Goal: Task Accomplishment & Management: Manage account settings

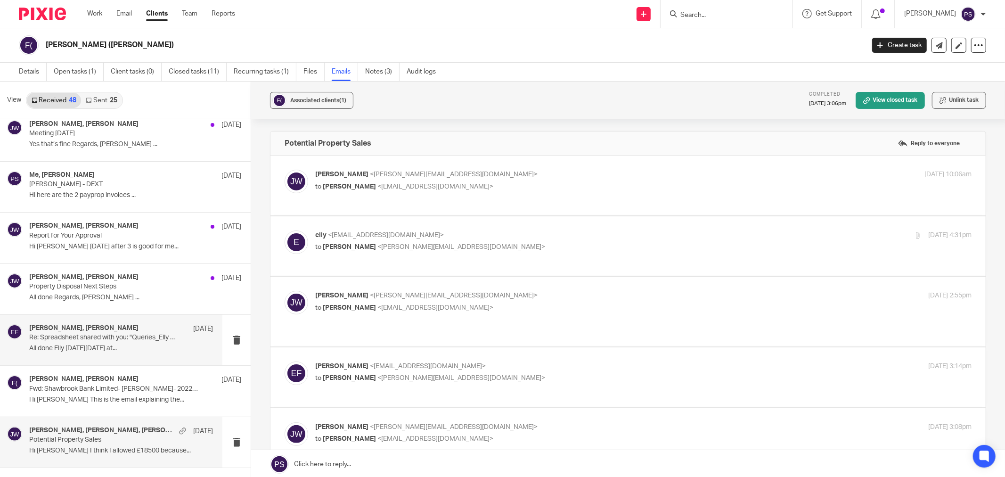
scroll to position [418, 0]
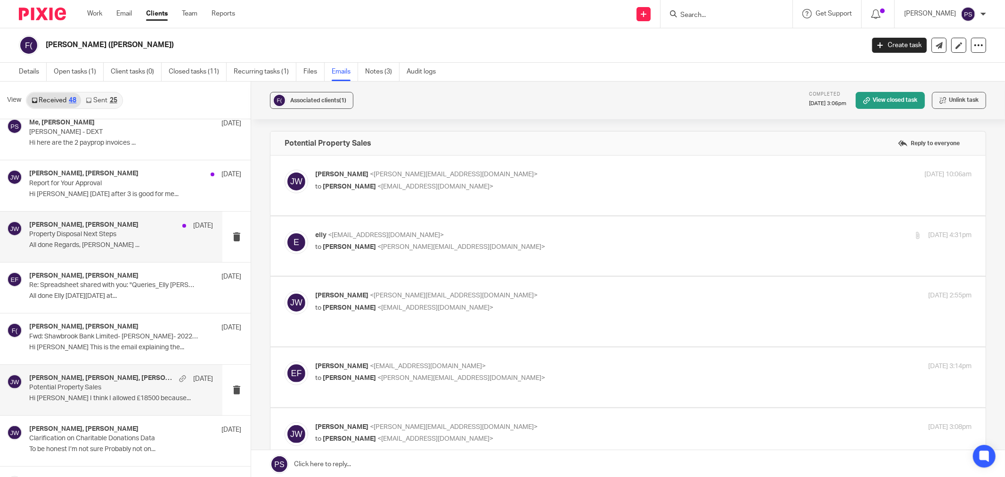
click at [121, 247] on p "All done Regards, [PERSON_NAME] ..." at bounding box center [121, 245] width 184 height 8
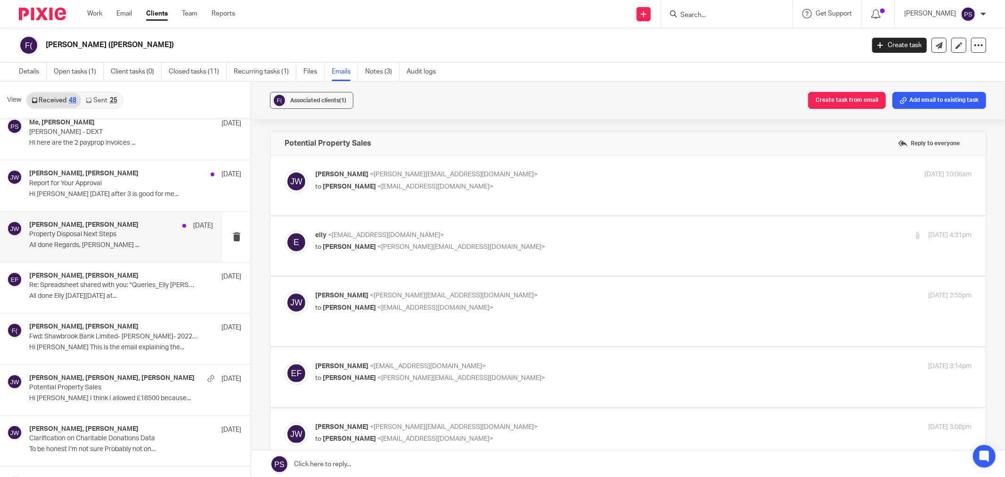
click at [454, 177] on span "<[PERSON_NAME][EMAIL_ADDRESS][DOMAIN_NAME]>" at bounding box center [454, 174] width 168 height 7
checkbox input "true"
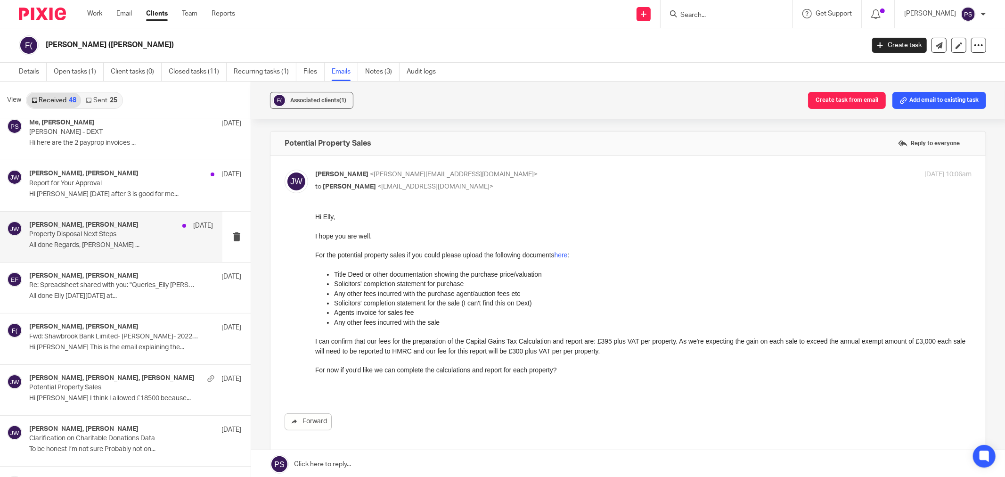
scroll to position [0, 0]
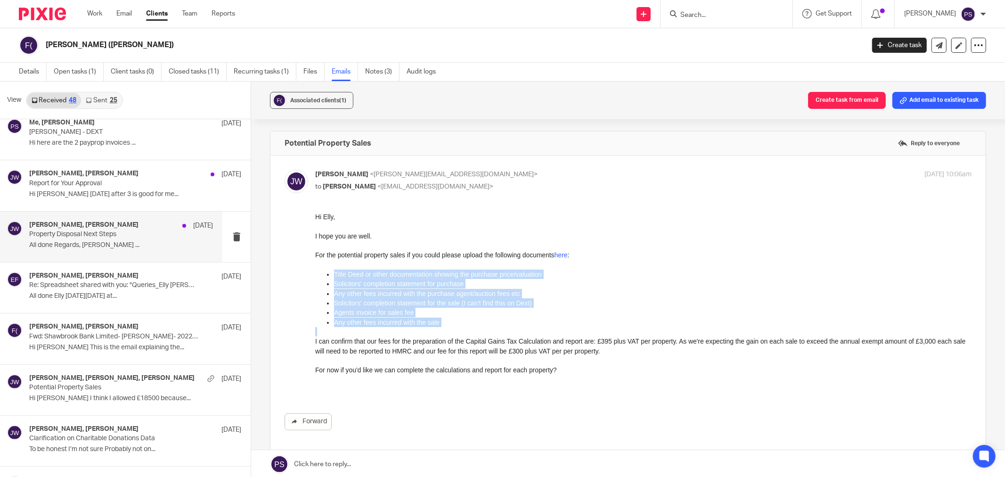
drag, startPoint x: 328, startPoint y: 271, endPoint x: 535, endPoint y: 330, distance: 215.6
click at [535, 330] on div "Hi Elly, I hope you are well. For the potential property sales if you could ple…" at bounding box center [643, 303] width 656 height 182
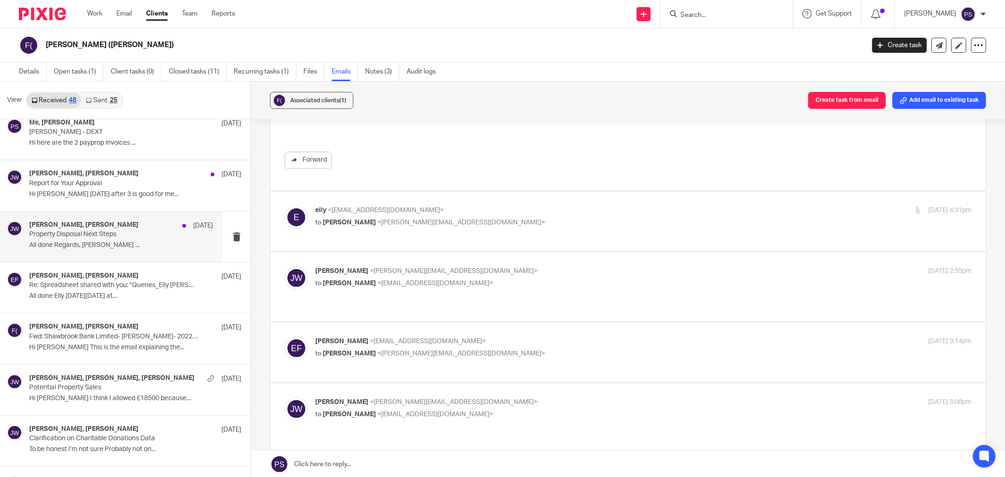
click at [378, 211] on span "<[EMAIL_ADDRESS][DOMAIN_NAME]>" at bounding box center [386, 210] width 116 height 7
checkbox input "true"
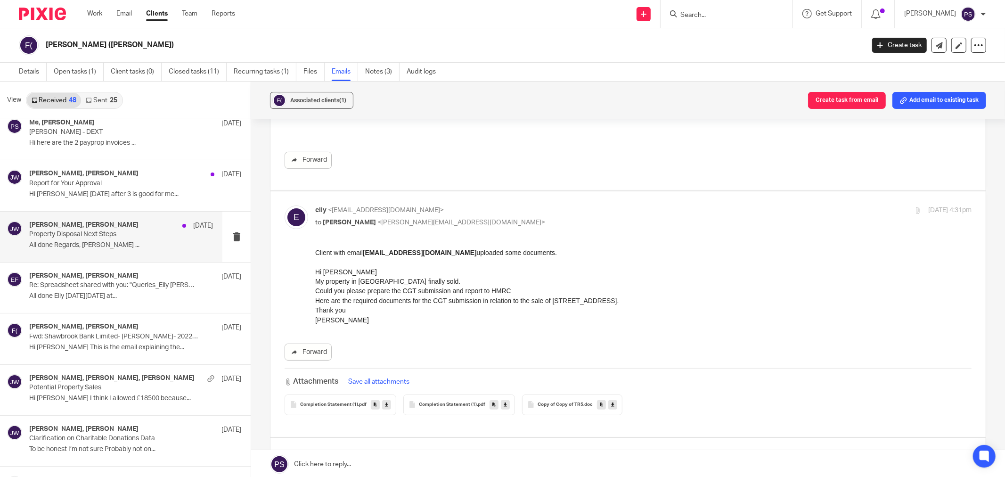
scroll to position [0, 0]
drag, startPoint x: 318, startPoint y: 274, endPoint x: 323, endPoint y: 276, distance: 5.1
click at [319, 274] on p "Client with email [EMAIL_ADDRESS][DOMAIN_NAME] uploaded some documents. Hi [PER…" at bounding box center [643, 286] width 656 height 77
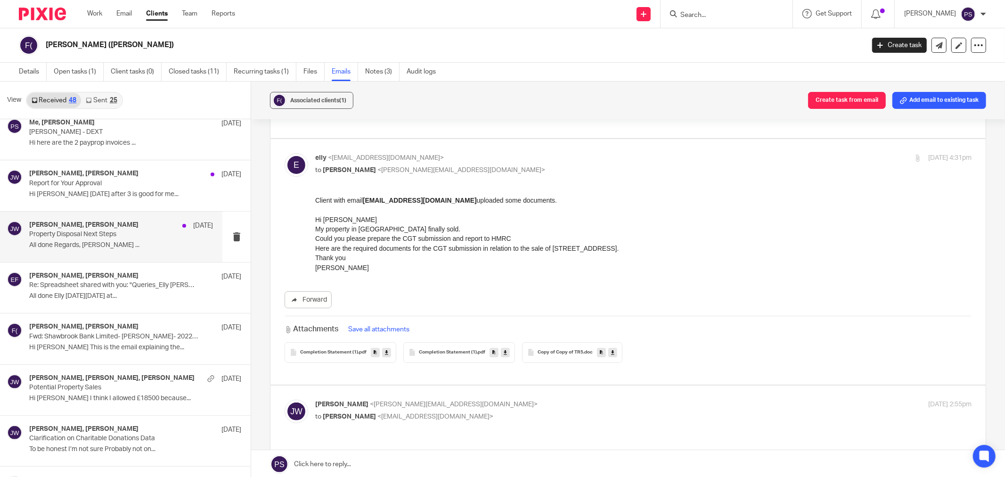
click at [349, 352] on span "Completion Statement (1)" at bounding box center [329, 353] width 58 height 6
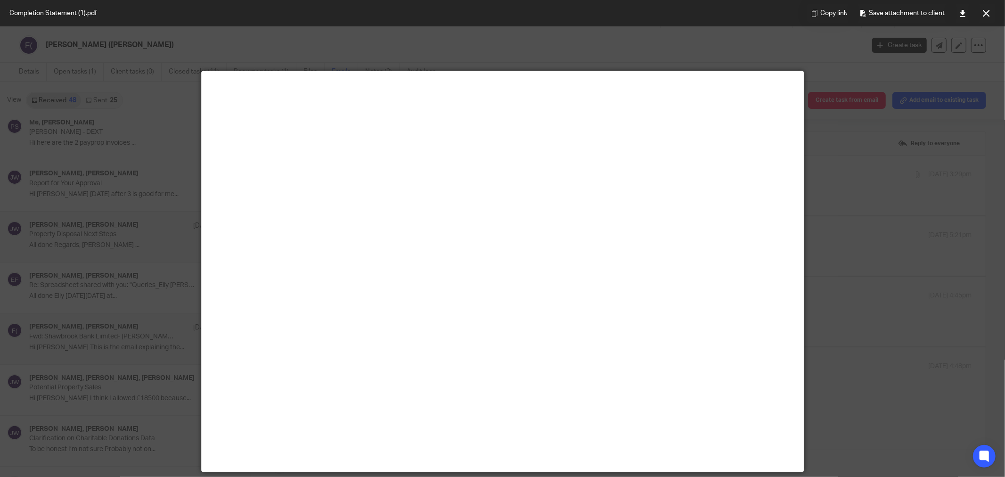
scroll to position [0, 0]
click at [979, 17] on button at bounding box center [986, 13] width 19 height 19
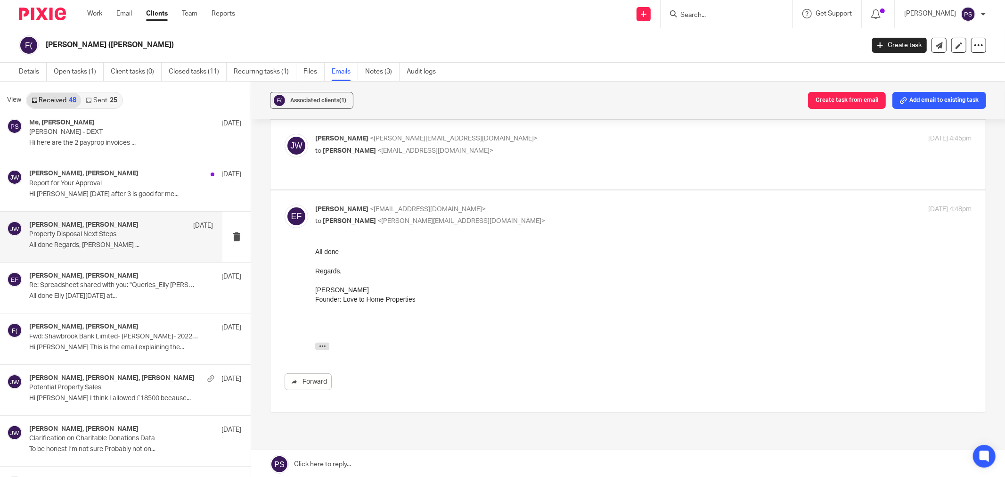
scroll to position [52, 0]
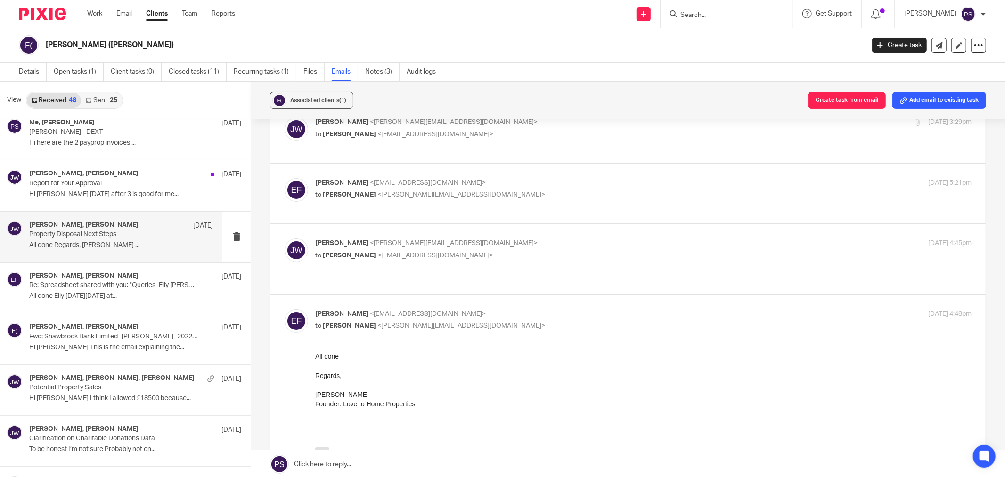
click at [368, 247] on label at bounding box center [627, 258] width 715 height 69
click at [285, 238] on input "checkbox" at bounding box center [284, 238] width 0 height 0
checkbox input "true"
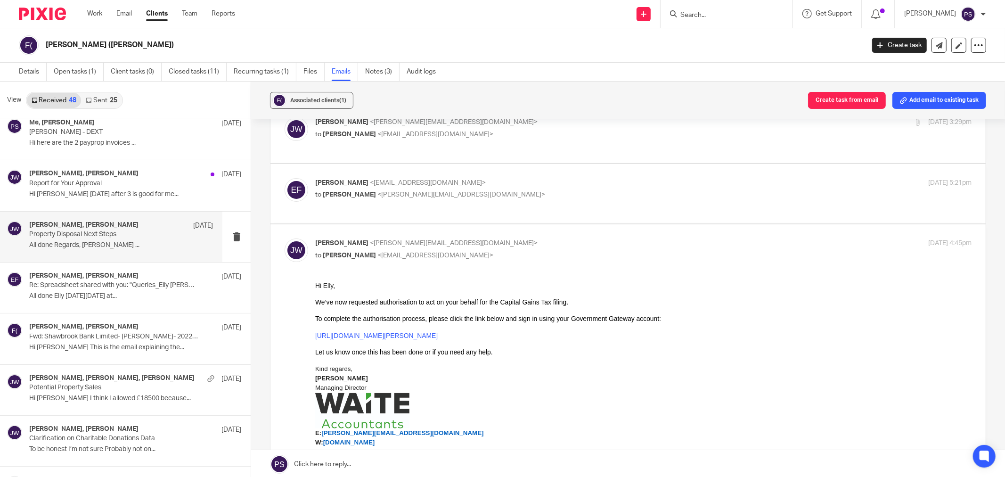
scroll to position [0, 0]
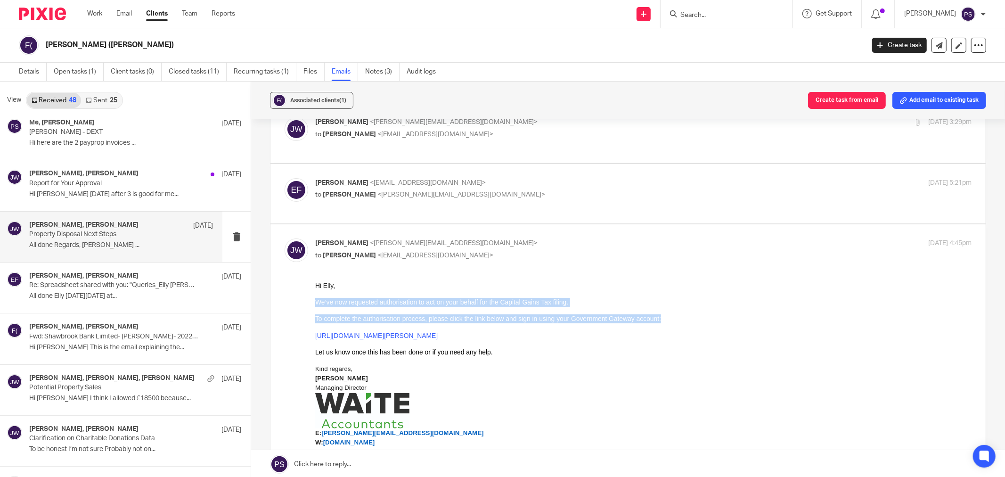
drag, startPoint x: 317, startPoint y: 304, endPoint x: 675, endPoint y: 321, distance: 358.1
click at [675, 321] on span "Hi [PERSON_NAME], We’ve now requested authorisation to act on your behalf for t…" at bounding box center [643, 319] width 656 height 75
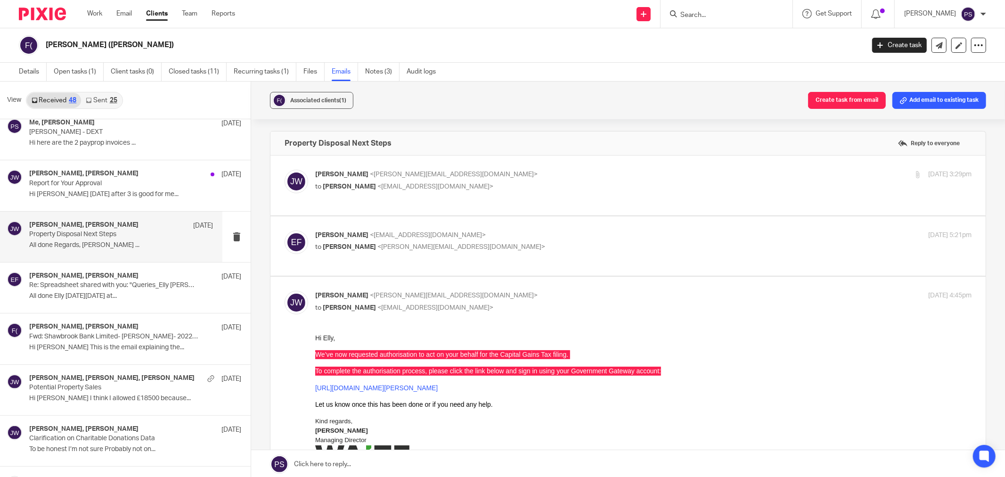
click at [879, 341] on div "[PERSON_NAME] <[PERSON_NAME][EMAIL_ADDRESS][DOMAIN_NAME]> to [PERSON_NAME] <[EM…" at bounding box center [628, 476] width 687 height 371
drag, startPoint x: 397, startPoint y: 138, endPoint x: 595, endPoint y: 189, distance: 204.0
click at [259, 142] on div "Associated clients (1) Create task from email Add email to existing task Proper…" at bounding box center [628, 280] width 754 height 397
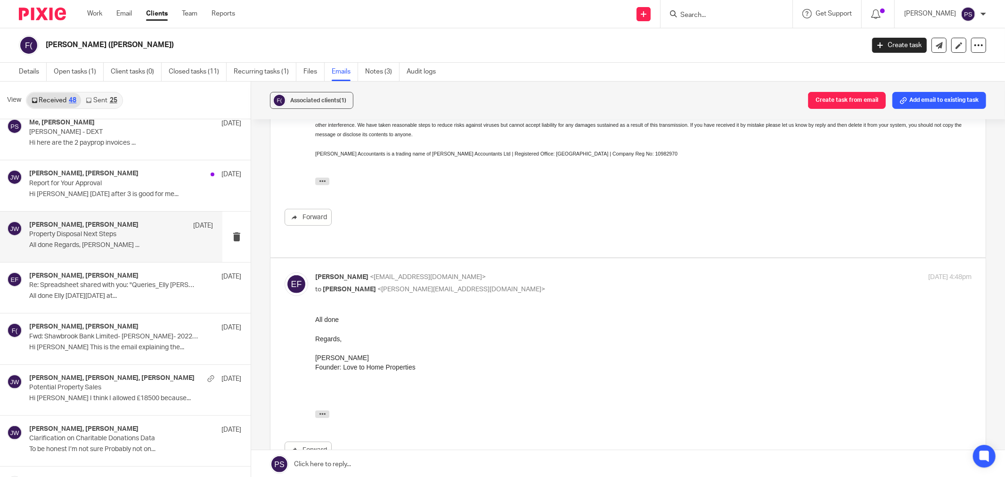
scroll to position [524, 0]
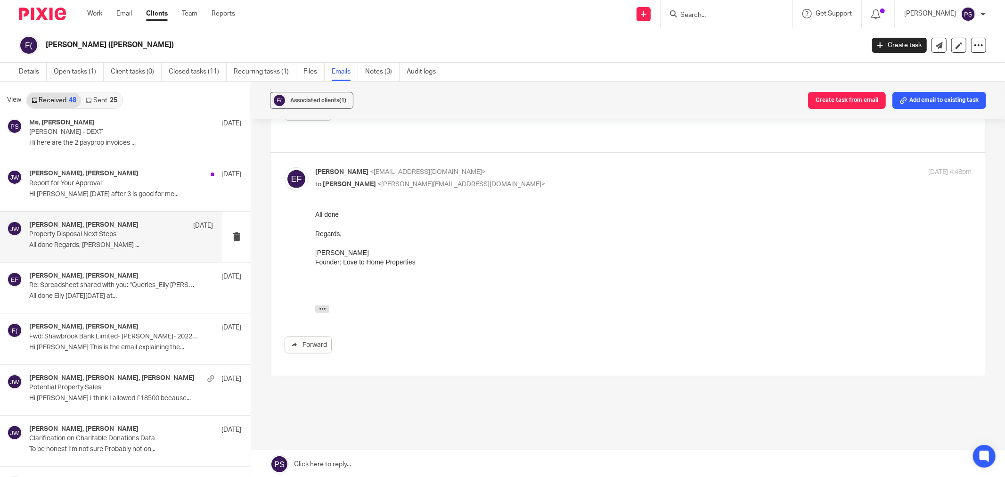
click at [462, 288] on div at bounding box center [643, 290] width 656 height 9
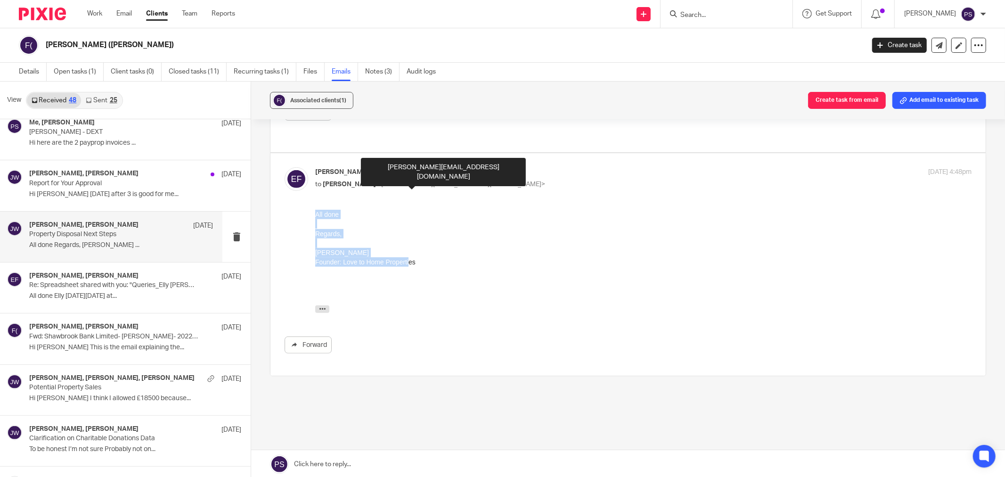
drag, startPoint x: 408, startPoint y: 260, endPoint x: 601, endPoint y: 418, distance: 249.8
click at [315, 210] on html "All done Regards, [PERSON_NAME] Founder: Love to Home Properties [DATE][DATE] 1…" at bounding box center [643, 264] width 656 height 108
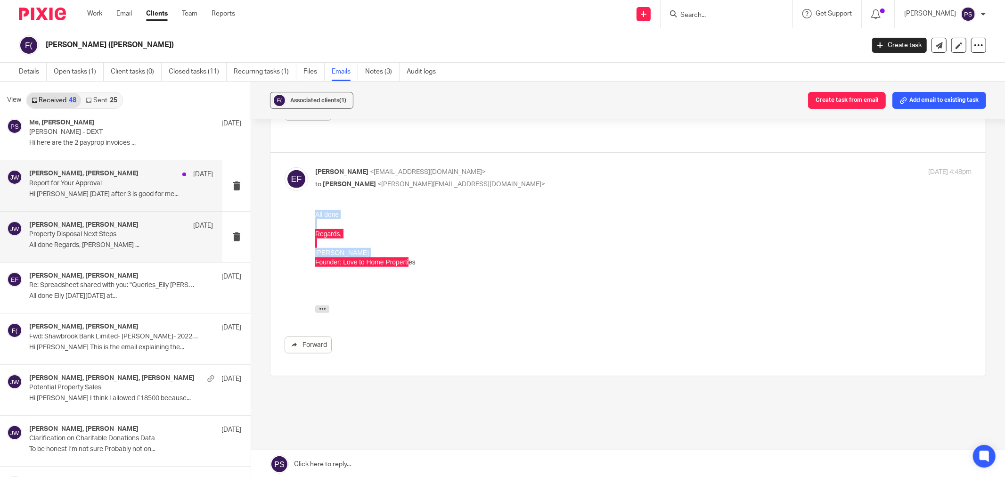
click at [74, 183] on p "Report for Your Approval" at bounding box center [102, 184] width 147 height 8
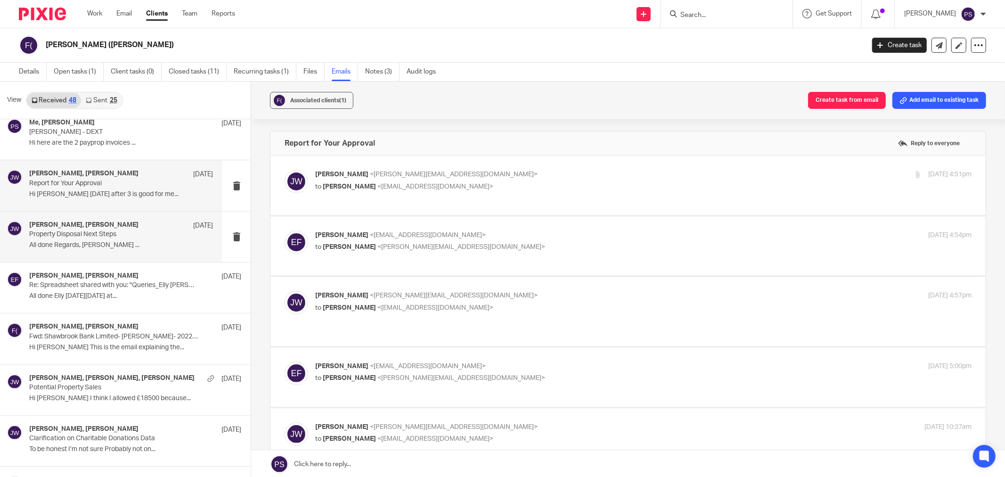
scroll to position [0, 0]
click at [395, 177] on span "<[PERSON_NAME][EMAIL_ADDRESS][DOMAIN_NAME]>" at bounding box center [454, 174] width 168 height 7
checkbox input "true"
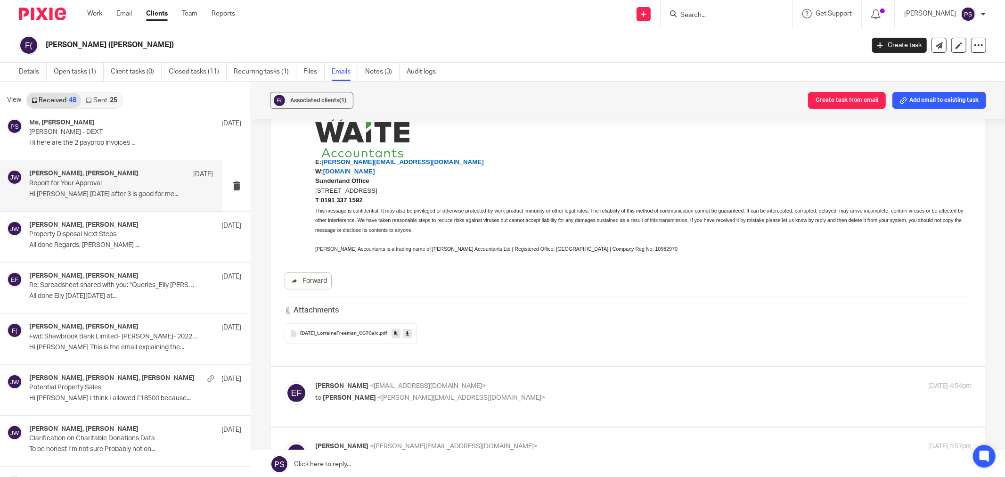
scroll to position [209, 0]
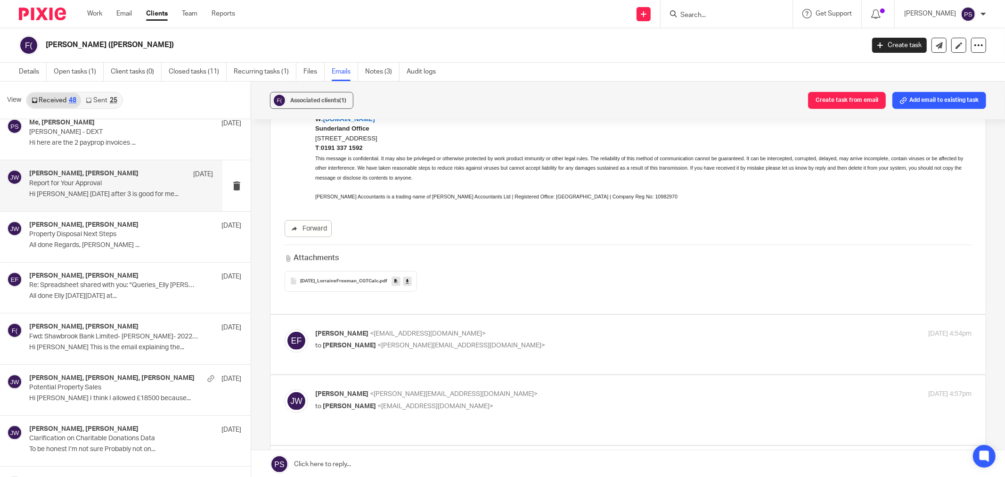
click at [343, 279] on span "[DATE]_LorraineFreeman_CGTCalc" at bounding box center [339, 282] width 79 height 6
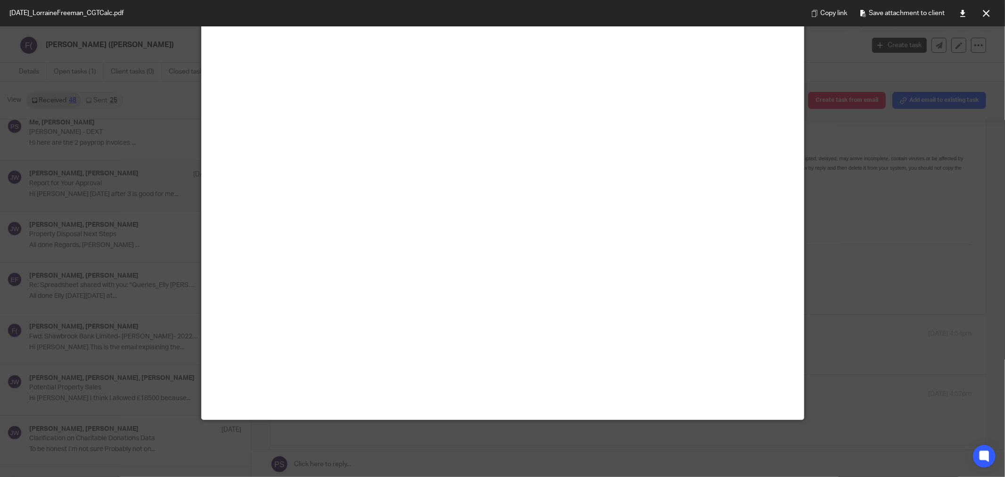
scroll to position [66, 0]
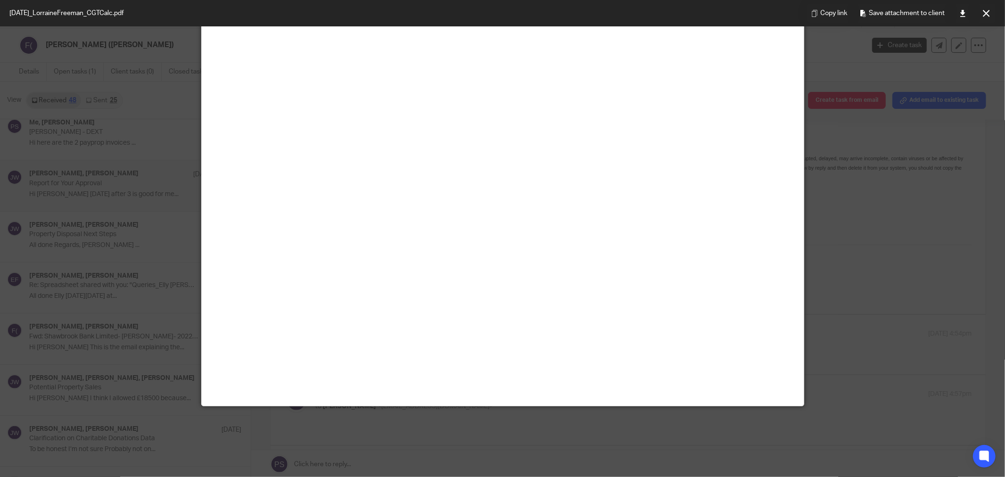
click at [73, 166] on div at bounding box center [502, 238] width 1005 height 477
click at [986, 7] on button at bounding box center [986, 13] width 19 height 19
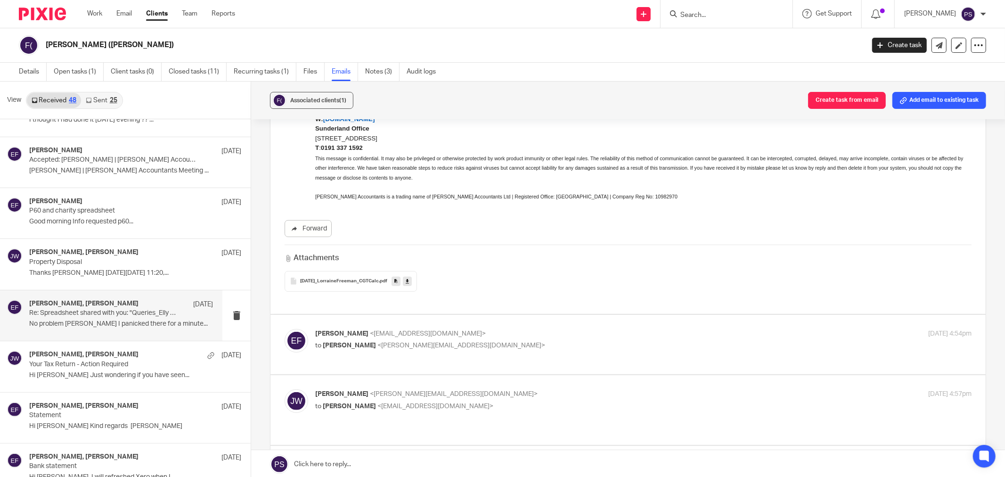
scroll to position [1414, 0]
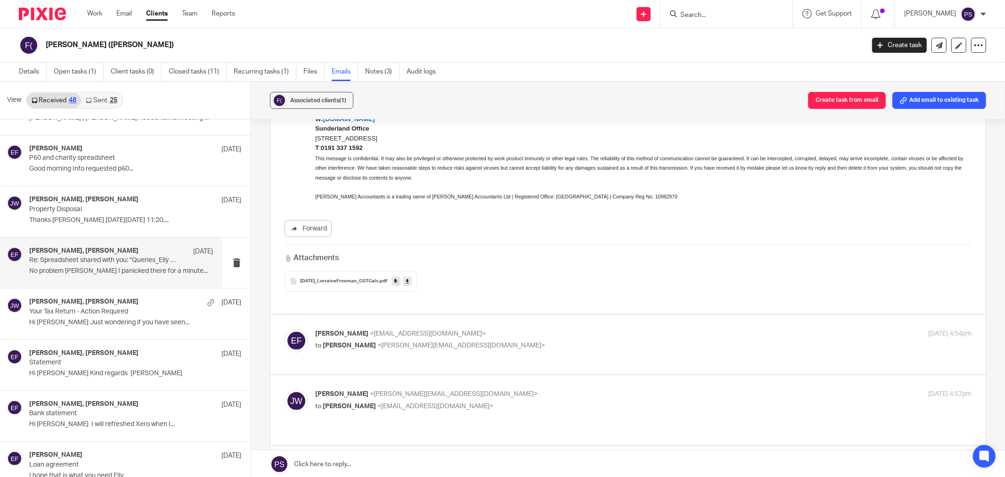
click at [111, 277] on div "[PERSON_NAME], [PERSON_NAME] [DATE] Re: Spreadsheet shared with you: "Queries_E…" at bounding box center [121, 263] width 184 height 32
click at [119, 213] on p "Property Disposal" at bounding box center [102, 209] width 147 height 8
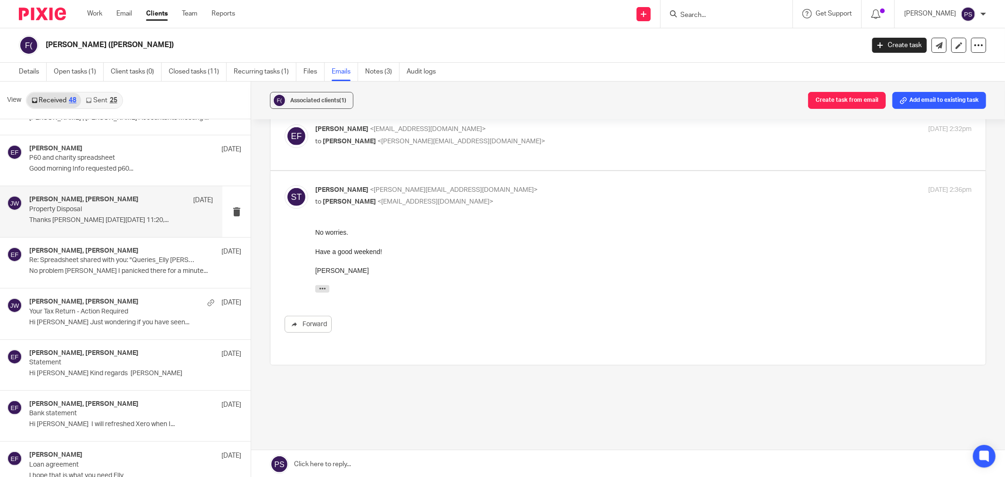
scroll to position [176, 0]
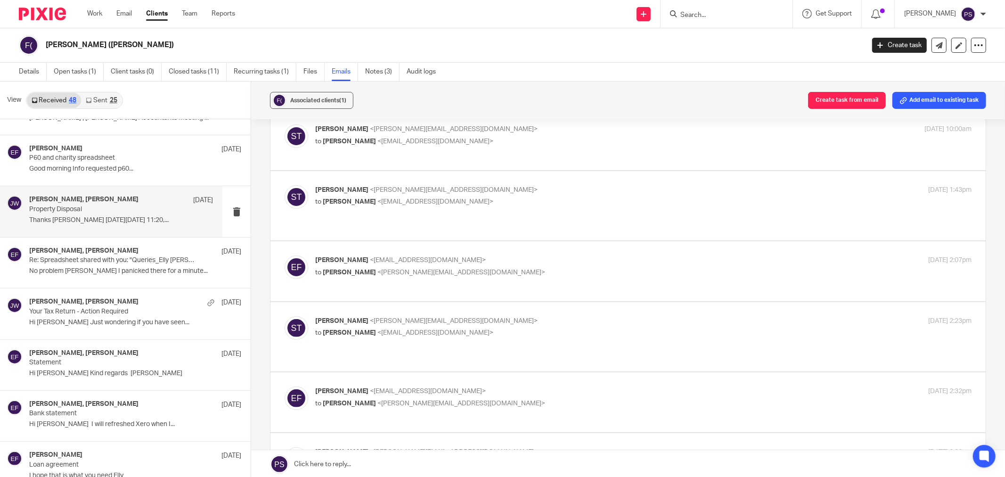
click at [370, 137] on p "to [PERSON_NAME] <[EMAIL_ADDRESS][DOMAIN_NAME]>" at bounding box center [534, 142] width 438 height 10
checkbox input "true"
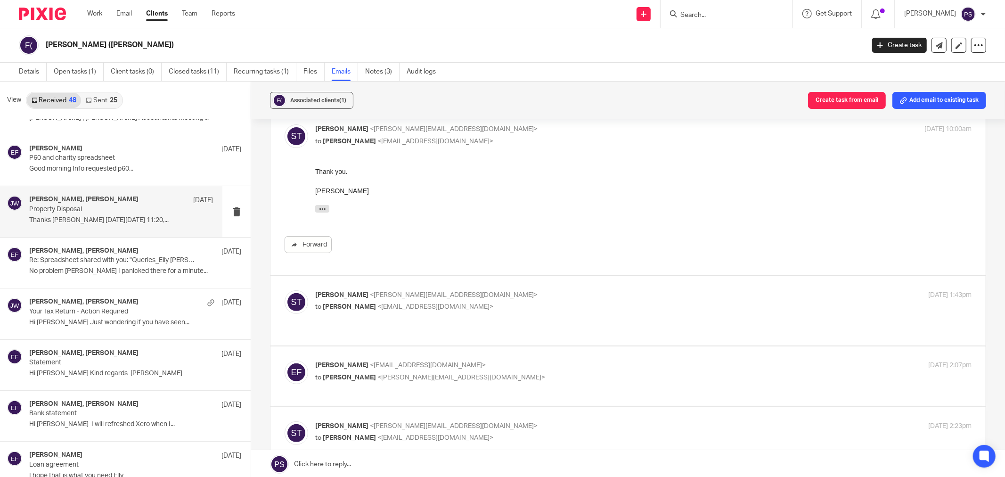
scroll to position [0, 0]
click at [630, 228] on div "Forward" at bounding box center [628, 210] width 687 height 86
click at [476, 297] on p "[PERSON_NAME] <[PERSON_NAME][EMAIL_ADDRESS][DOMAIN_NAME]>" at bounding box center [534, 295] width 438 height 10
checkbox input "true"
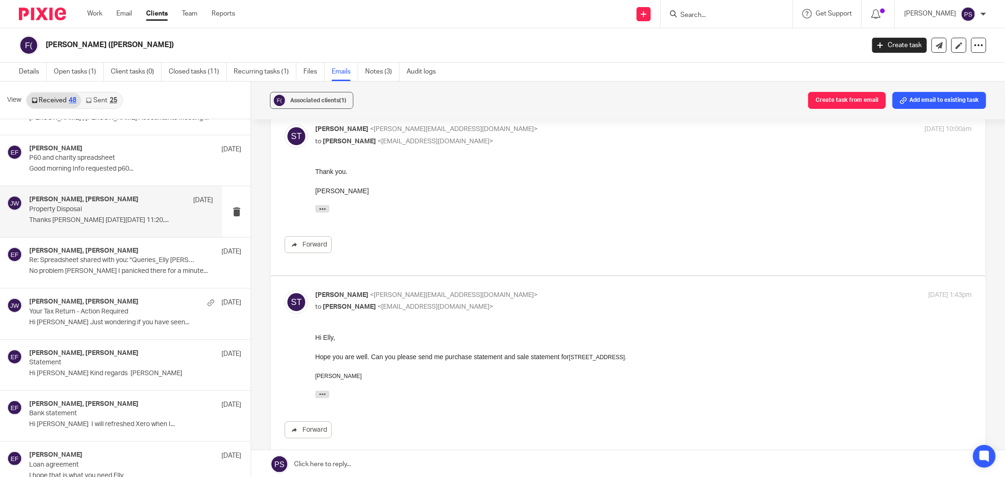
scroll to position [333, 0]
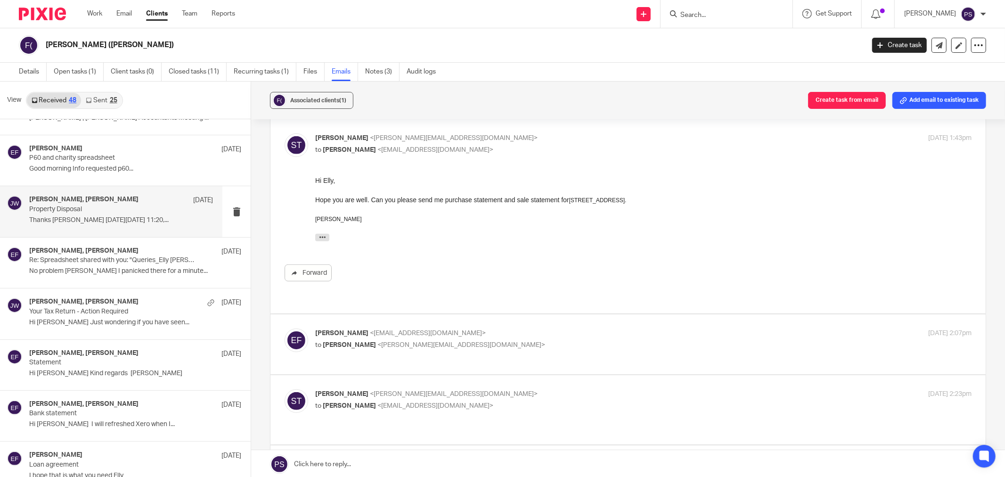
click at [458, 330] on span "<[EMAIL_ADDRESS][DOMAIN_NAME]>" at bounding box center [428, 333] width 116 height 7
checkbox input "true"
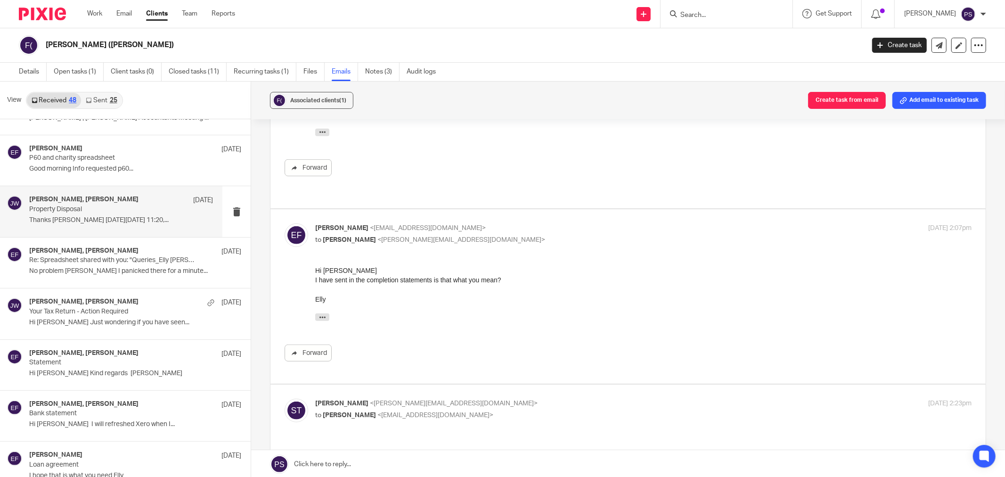
scroll to position [595, 0]
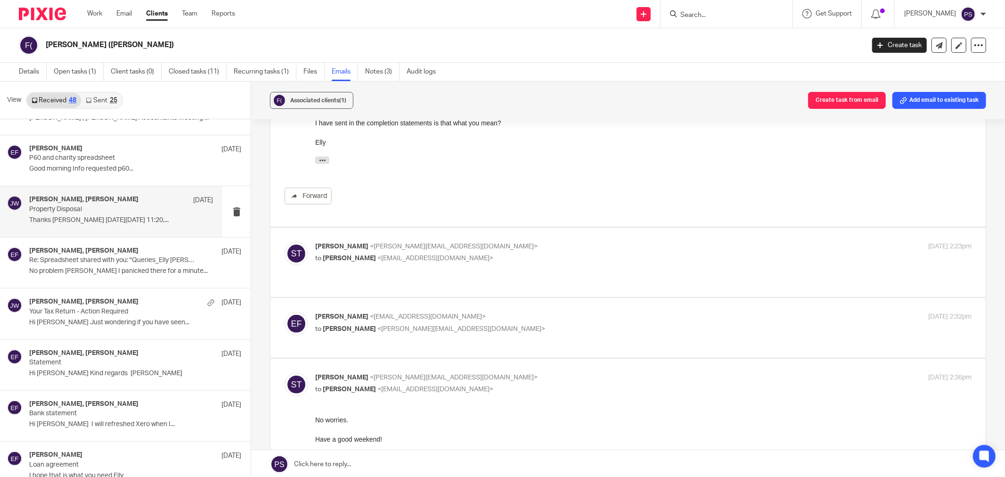
click at [384, 244] on span "<[PERSON_NAME][EMAIL_ADDRESS][DOMAIN_NAME]>" at bounding box center [454, 246] width 168 height 7
checkbox input "true"
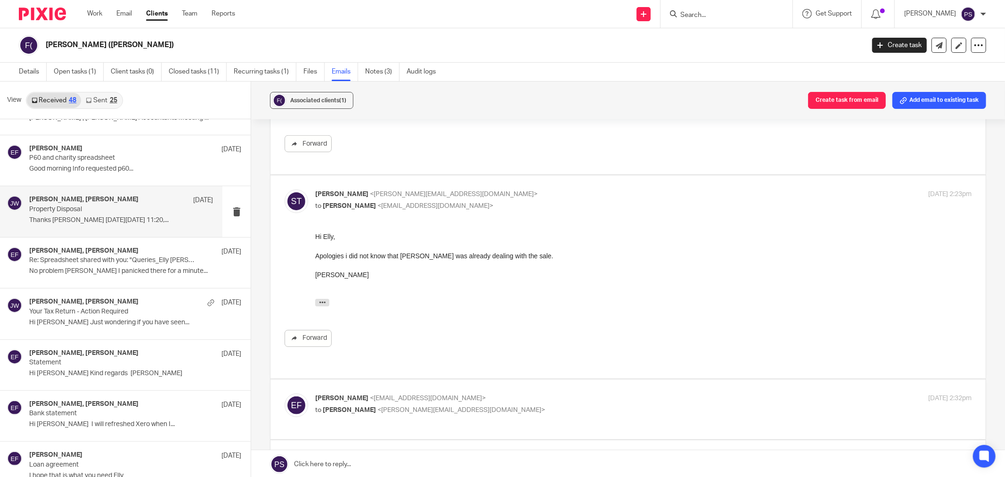
scroll to position [752, 0]
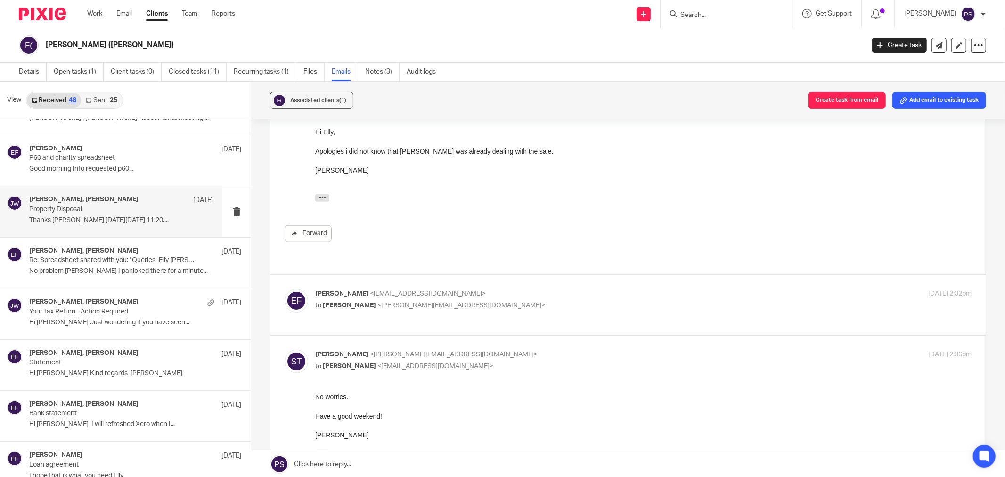
click at [505, 289] on p "[PERSON_NAME] <[EMAIL_ADDRESS][DOMAIN_NAME]>" at bounding box center [534, 294] width 438 height 10
checkbox input "true"
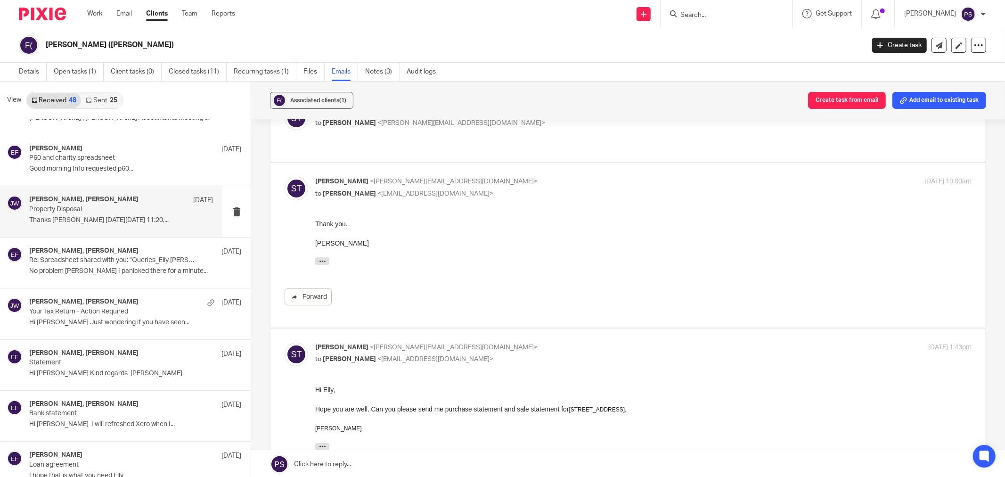
scroll to position [0, 0]
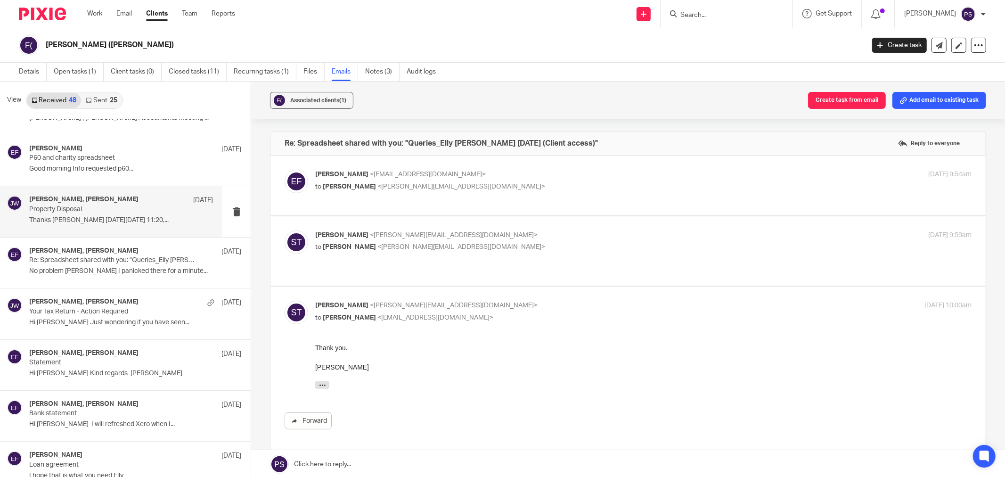
click at [437, 236] on label at bounding box center [627, 250] width 715 height 69
click at [285, 230] on input "checkbox" at bounding box center [284, 230] width 0 height 0
checkbox input "true"
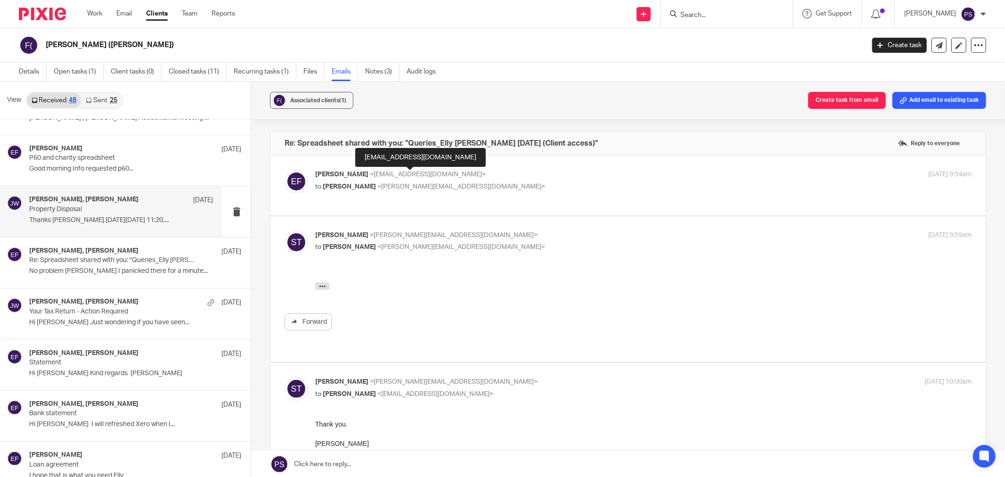
click at [443, 173] on span "<[EMAIL_ADDRESS][DOMAIN_NAME]>" at bounding box center [428, 174] width 116 height 7
checkbox input "true"
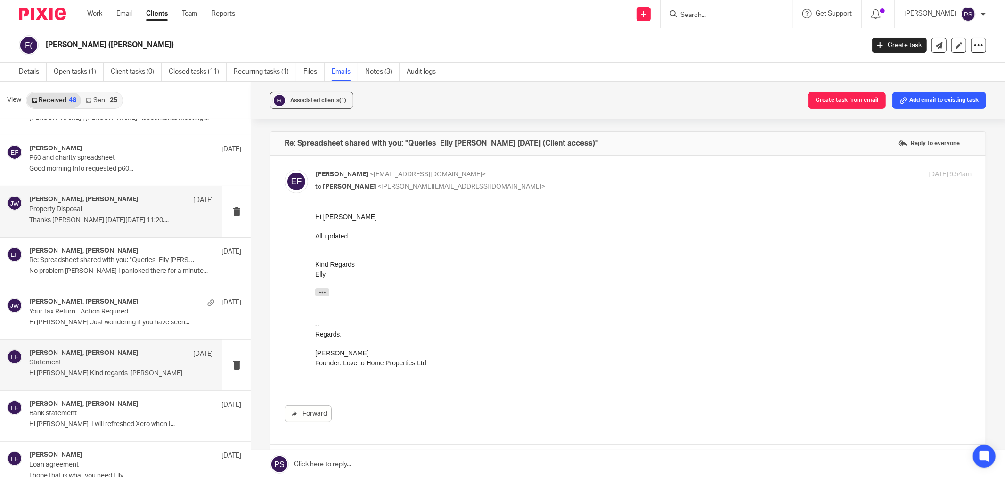
click at [122, 371] on p "Hi [PERSON_NAME] Kind regards [PERSON_NAME]" at bounding box center [121, 373] width 184 height 8
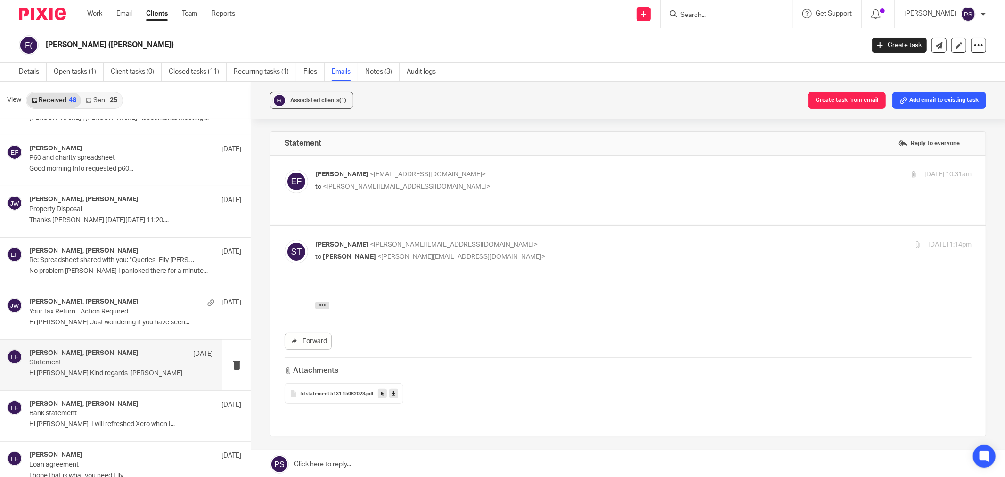
click at [345, 391] on span "fd statement 5131 15082023" at bounding box center [332, 394] width 65 height 6
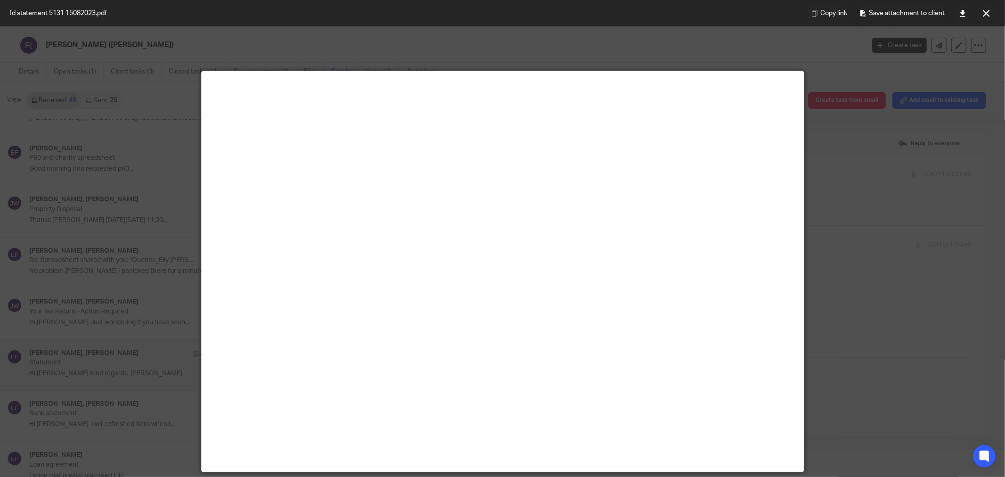
click at [154, 341] on div at bounding box center [502, 238] width 1005 height 477
click at [984, 14] on icon at bounding box center [986, 13] width 7 height 7
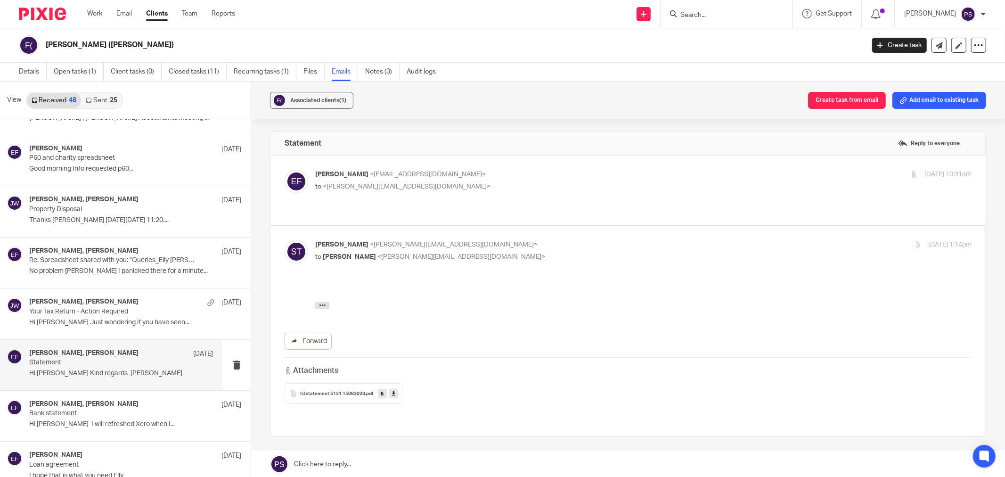
click at [365, 182] on p "to <[PERSON_NAME][EMAIL_ADDRESS][DOMAIN_NAME]>" at bounding box center [534, 187] width 438 height 10
checkbox input "true"
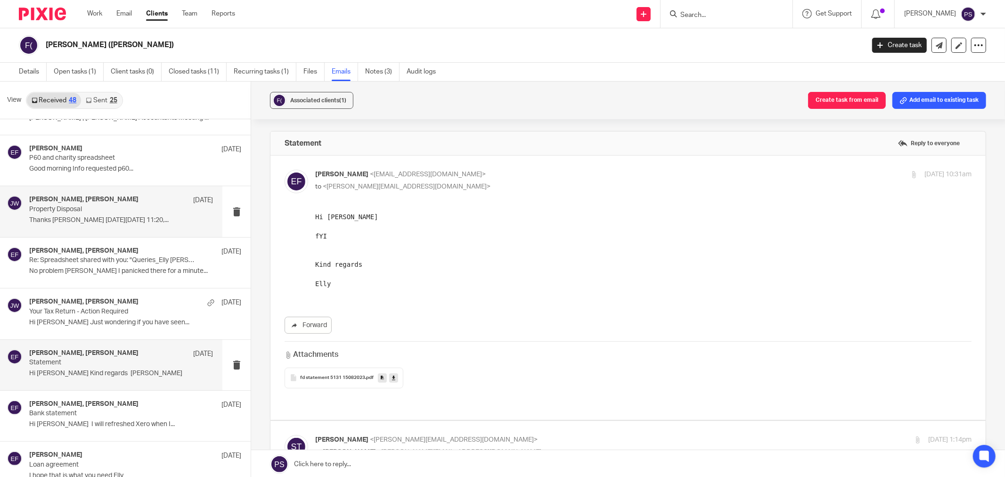
click at [77, 198] on h4 "[PERSON_NAME], [PERSON_NAME]" at bounding box center [83, 200] width 109 height 8
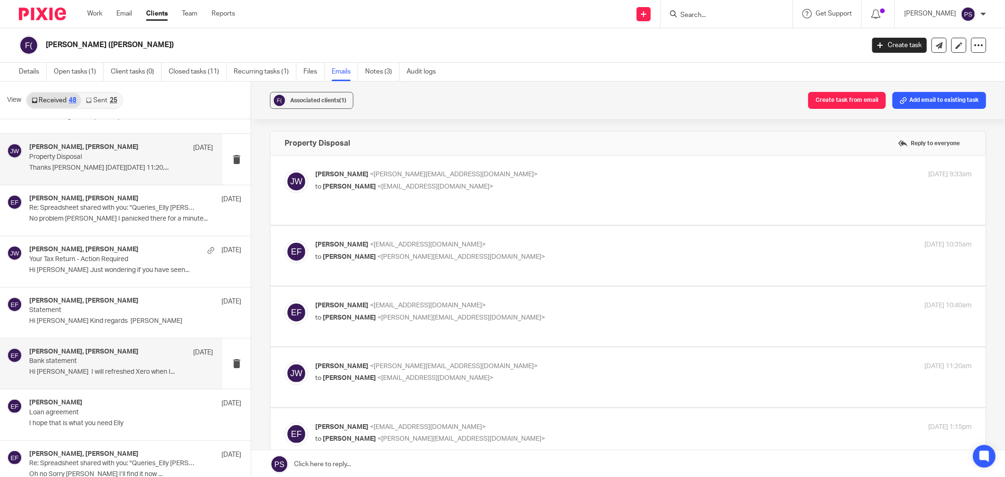
scroll to position [1414, 0]
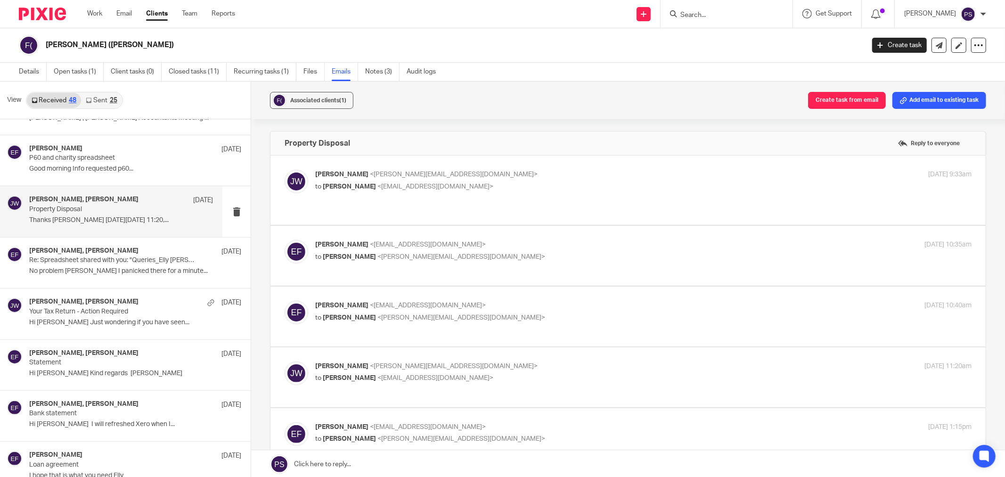
click at [80, 221] on p "Thanks [PERSON_NAME] [DATE][DATE] 11:20,..." at bounding box center [121, 220] width 184 height 8
click at [157, 217] on p "Thanks [PERSON_NAME] [DATE][DATE] 11:20,..." at bounding box center [121, 220] width 184 height 8
click at [403, 182] on p "to [PERSON_NAME] <[EMAIL_ADDRESS][DOMAIN_NAME]>" at bounding box center [534, 187] width 438 height 10
checkbox input "true"
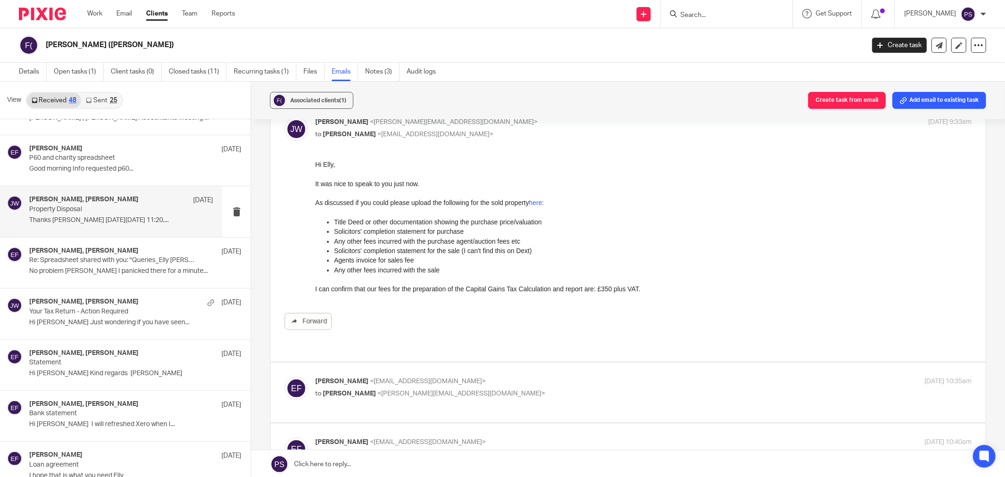
scroll to position [105, 0]
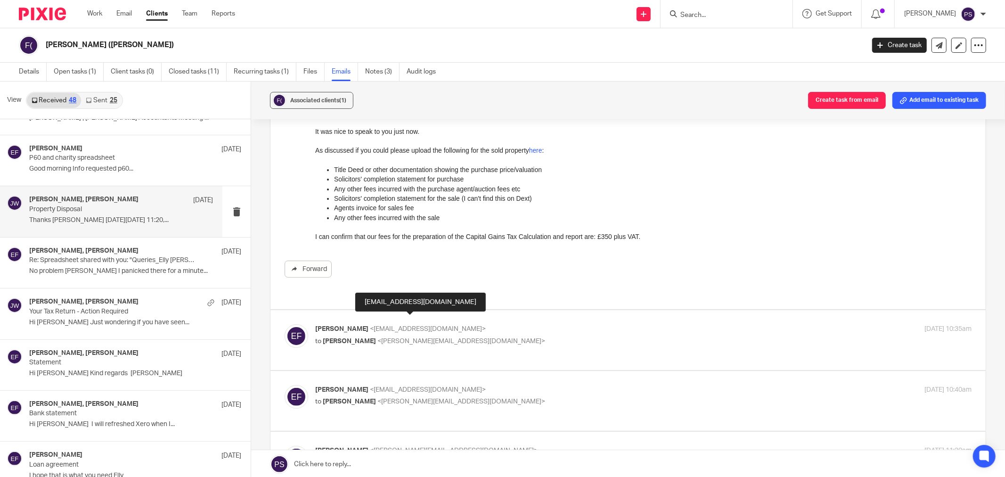
click at [451, 326] on span "<[EMAIL_ADDRESS][DOMAIN_NAME]>" at bounding box center [428, 329] width 116 height 7
checkbox input "true"
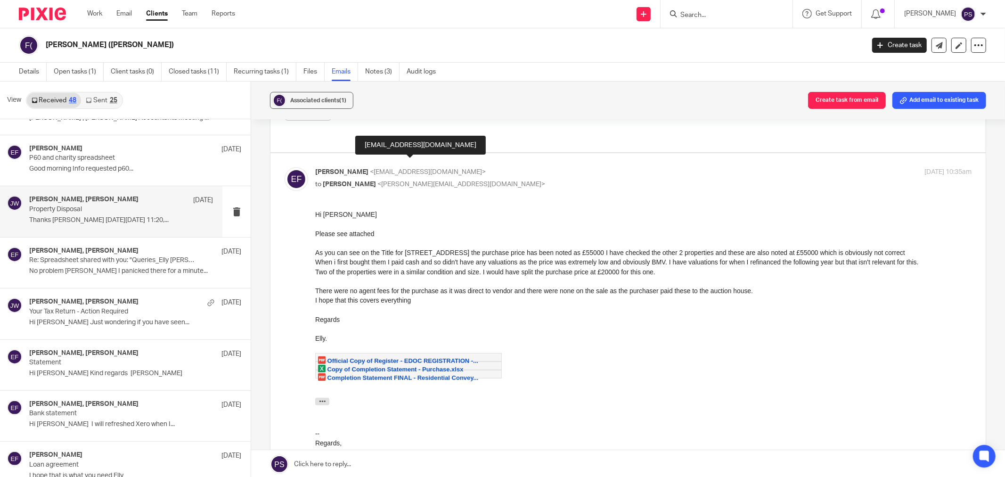
scroll to position [366, 0]
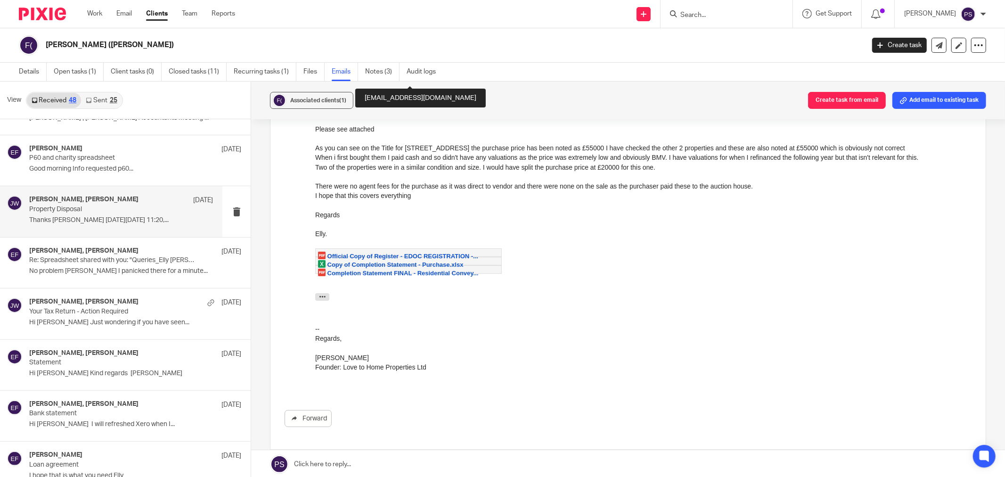
click at [362, 272] on span "Completion Statement FINAL - Residential Convey..." at bounding box center [403, 273] width 151 height 7
click at [368, 273] on span "Completion Statement FINAL - Residential Convey..." at bounding box center [403, 273] width 151 height 7
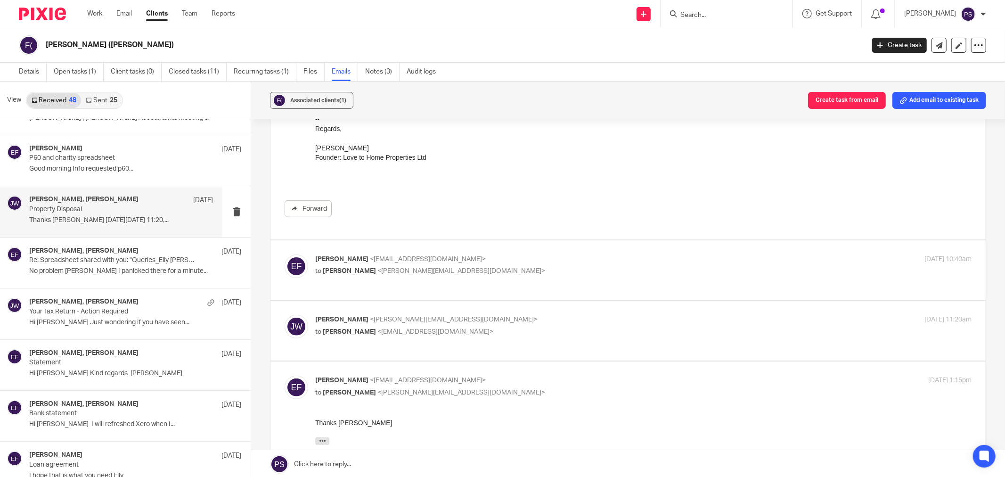
click at [370, 256] on span "<[EMAIL_ADDRESS][DOMAIN_NAME]>" at bounding box center [428, 259] width 116 height 7
checkbox input "true"
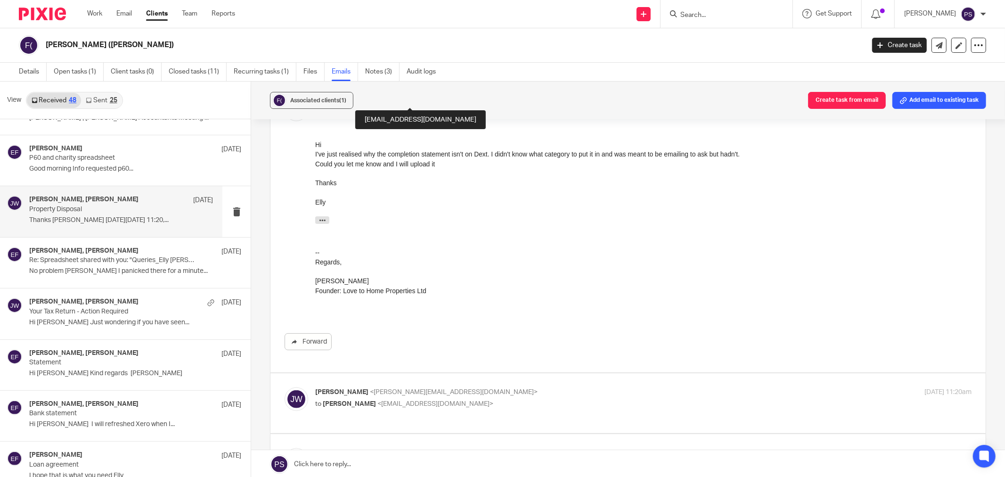
scroll to position [890, 0]
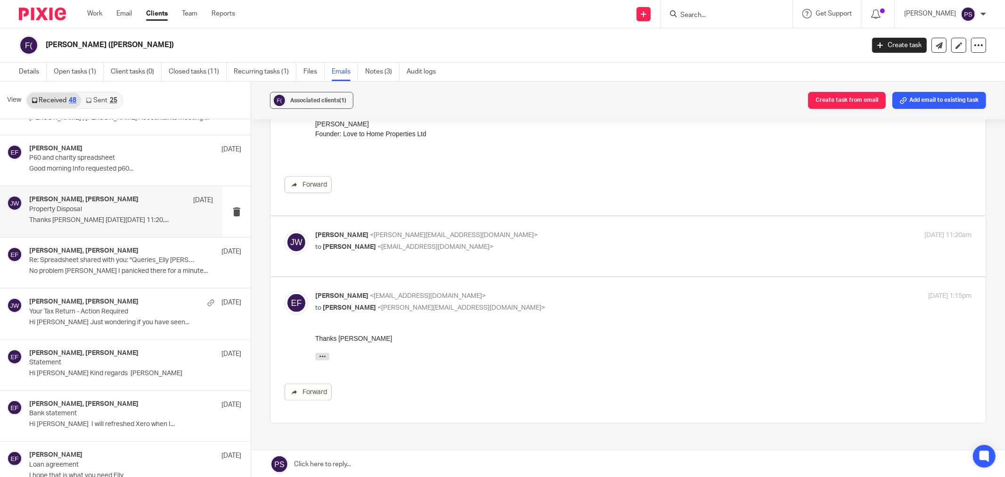
click at [372, 236] on label at bounding box center [627, 246] width 715 height 60
click at [285, 230] on input "checkbox" at bounding box center [284, 230] width 0 height 0
checkbox input "true"
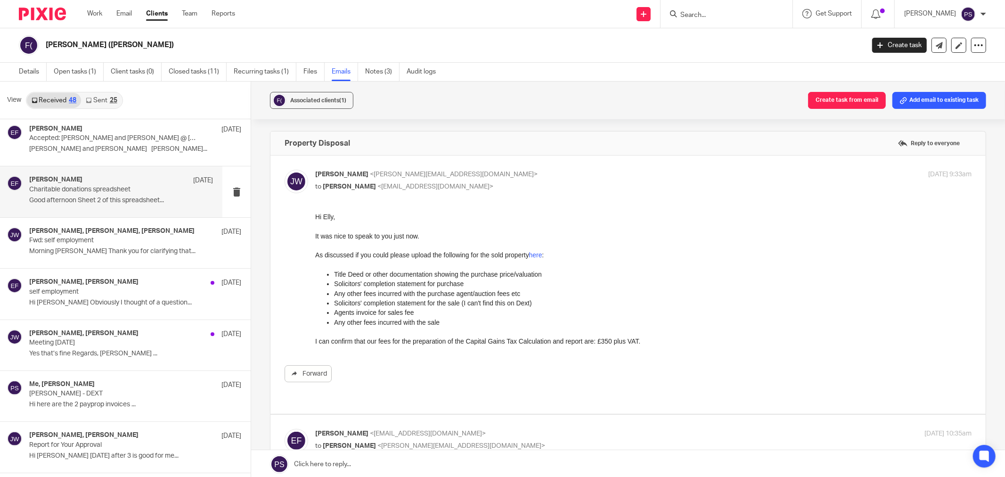
scroll to position [262, 0]
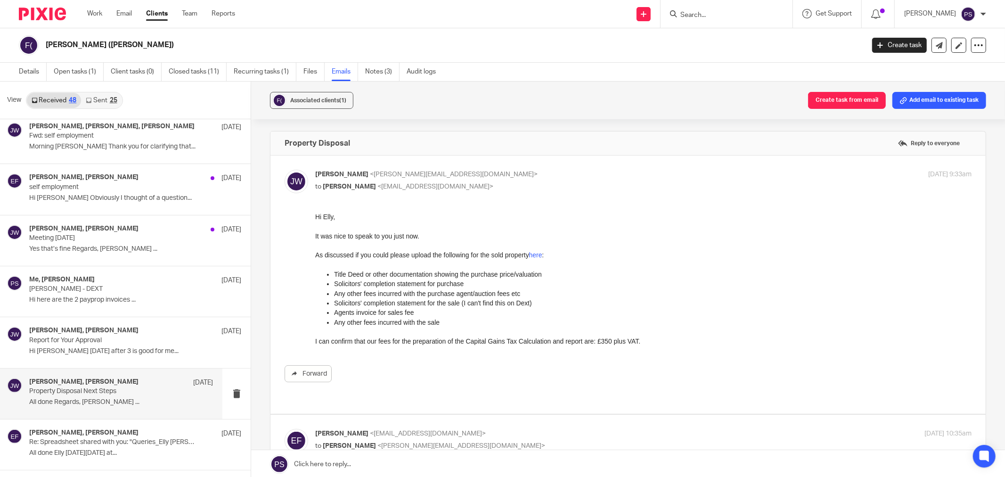
click at [99, 402] on p "All done Regards, [PERSON_NAME] ..." at bounding box center [121, 402] width 184 height 8
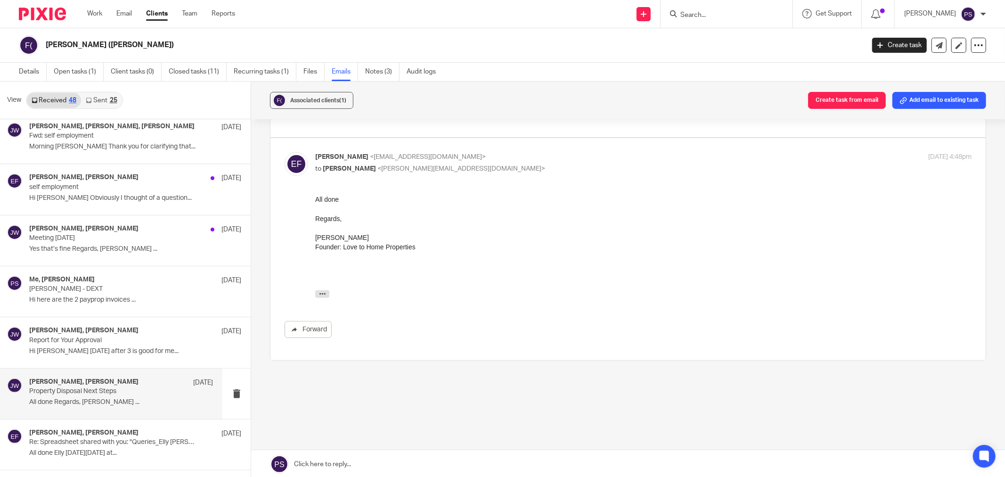
scroll to position [52, 0]
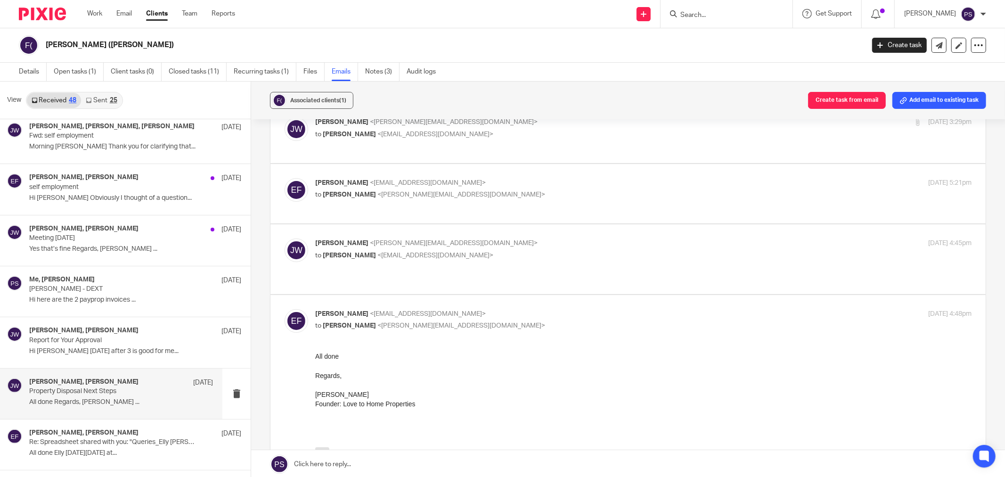
click at [535, 377] on div "Regards," at bounding box center [643, 374] width 656 height 9
click at [660, 370] on div "Regards," at bounding box center [643, 374] width 656 height 9
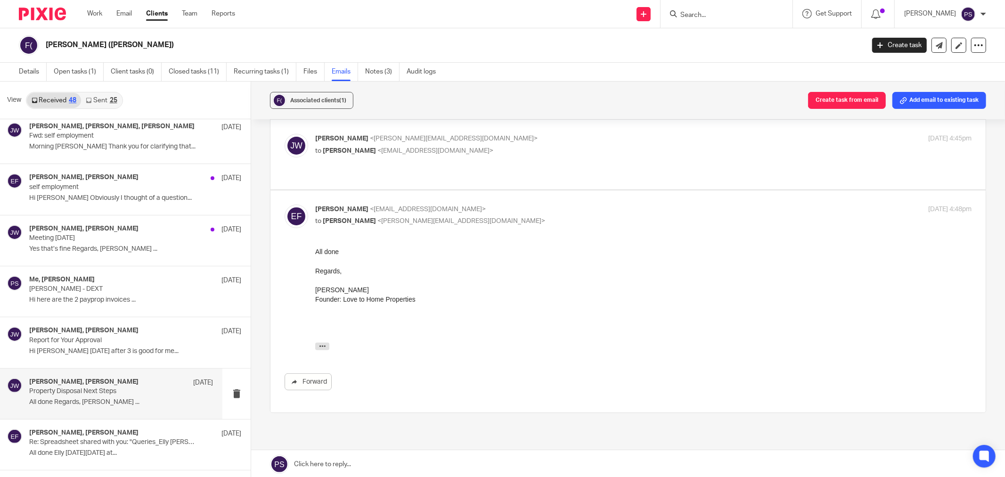
scroll to position [105, 0]
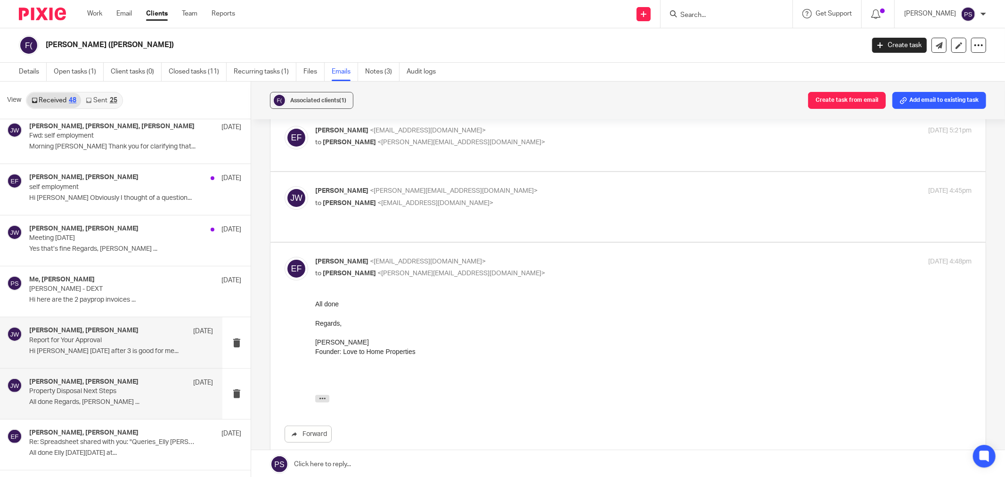
click at [90, 352] on p "Hi [PERSON_NAME] [DATE] after 3 is good for me..." at bounding box center [121, 351] width 184 height 8
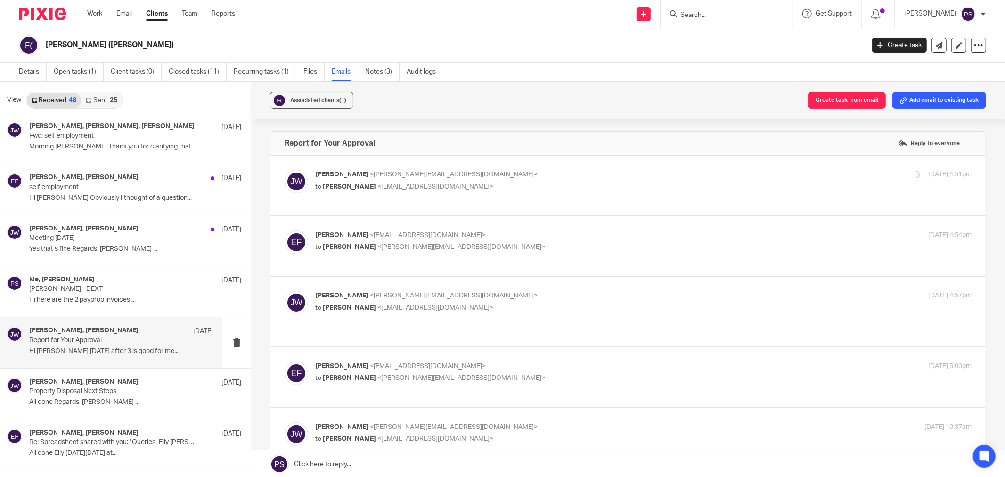
scroll to position [0, 0]
click at [387, 172] on span "<[PERSON_NAME][EMAIL_ADDRESS][DOMAIN_NAME]>" at bounding box center [454, 174] width 168 height 7
checkbox input "true"
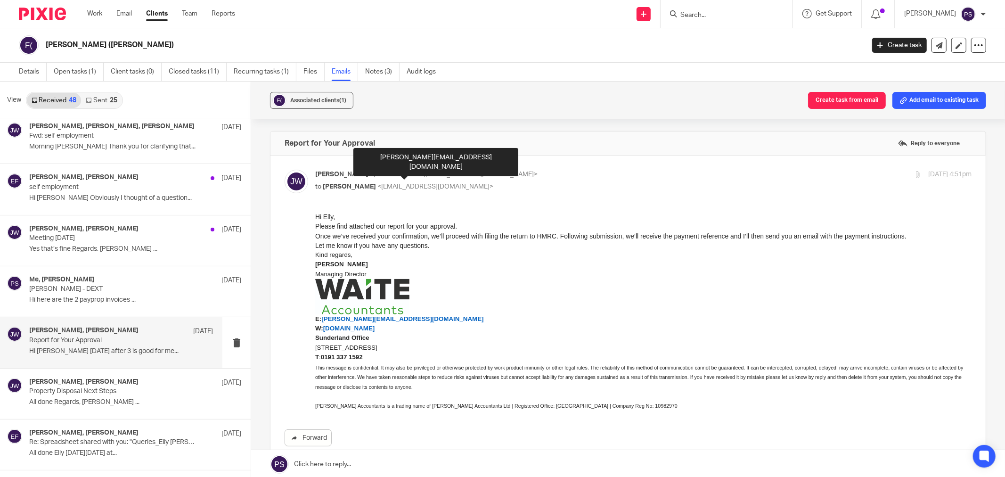
scroll to position [157, 0]
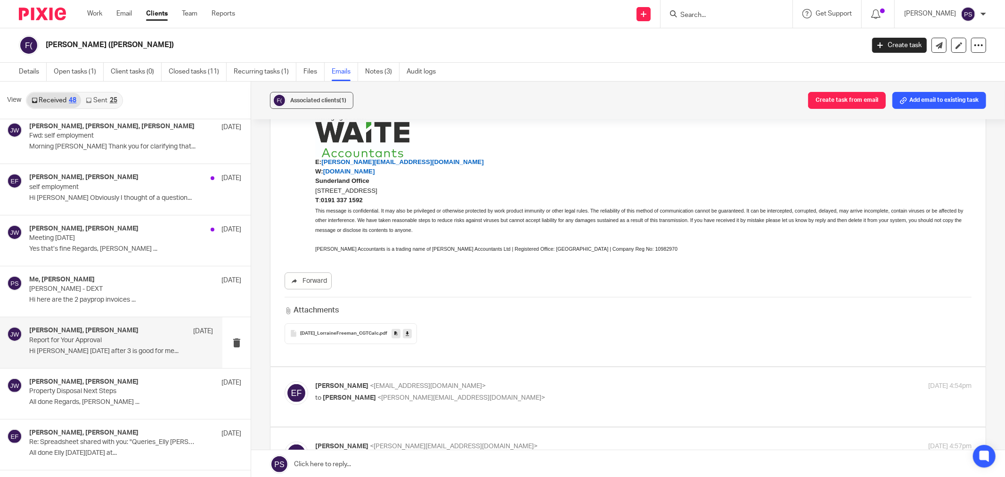
click at [350, 337] on div "[DATE]_LorraineFreeman_CGTCalc .pdf" at bounding box center [351, 333] width 132 height 21
